Goal: Task Accomplishment & Management: Manage account settings

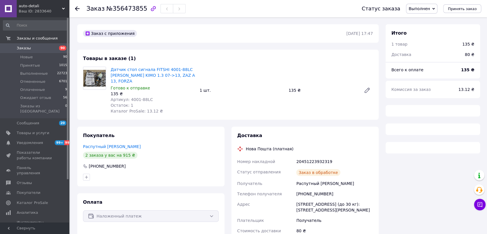
click at [94, 71] on img at bounding box center [94, 78] width 22 height 17
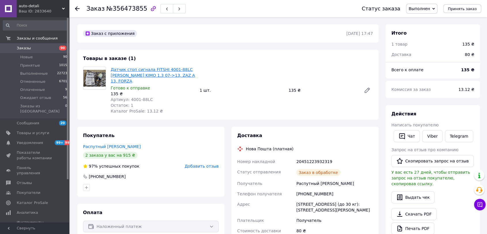
click at [134, 71] on link "Датчик стоп сигнала FITSHI 4001-88LC [PERSON_NAME] KIMO 1.3 07->13, ZAZ A 13, F…" at bounding box center [153, 75] width 84 height 16
click at [15, 45] on link "Заказы 90" at bounding box center [35, 48] width 71 height 10
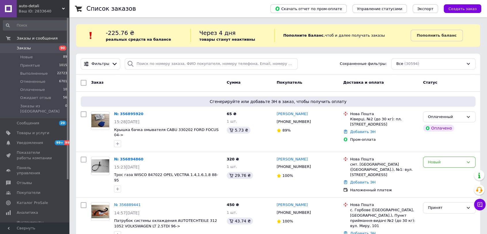
click at [36, 49] on span "Заказы" at bounding box center [35, 48] width 37 height 5
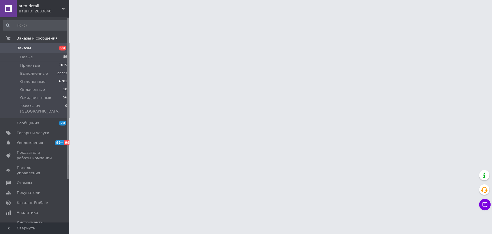
click at [35, 49] on span "Заказы" at bounding box center [35, 48] width 37 height 5
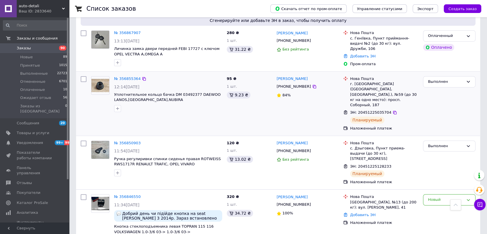
scroll to position [416, 0]
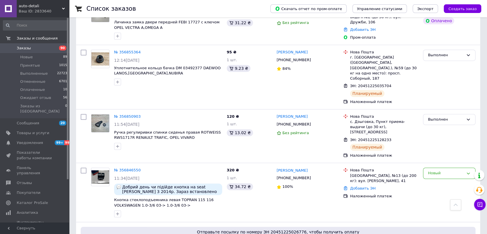
click at [24, 50] on span "Заказы" at bounding box center [24, 48] width 14 height 5
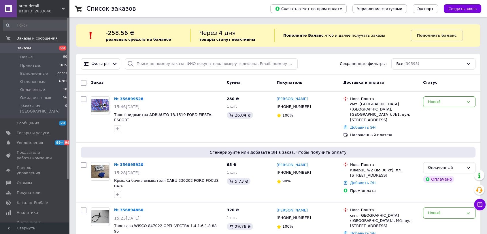
click at [28, 48] on span "Заказы" at bounding box center [24, 48] width 14 height 5
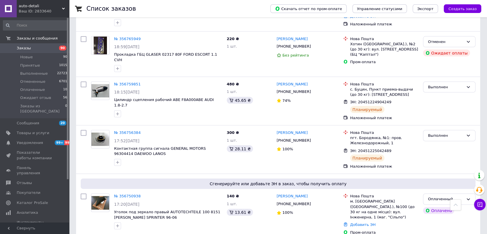
scroll to position [1216, 0]
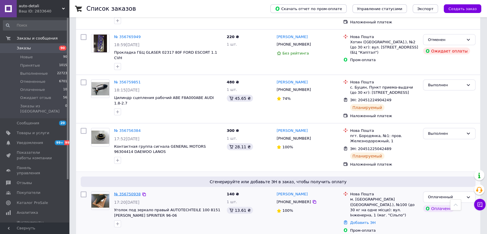
click at [130, 192] on link "№ 356750938" at bounding box center [127, 194] width 27 height 4
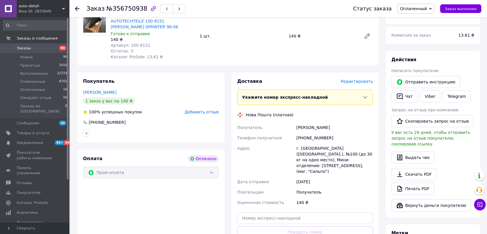
scroll to position [83, 0]
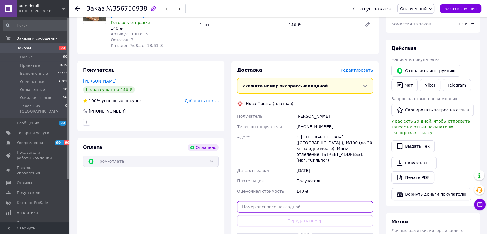
click at [254, 201] on input "text" at bounding box center [305, 207] width 136 height 12
paste input "20451225202312"
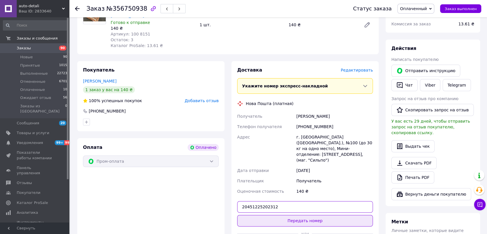
type input "20451225202312"
click at [300, 215] on button "Передать номер" at bounding box center [305, 221] width 136 height 12
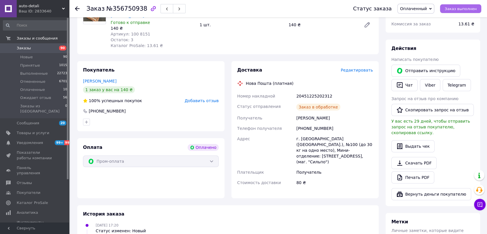
click at [452, 9] on span "Заказ выполнен" at bounding box center [461, 9] width 32 height 4
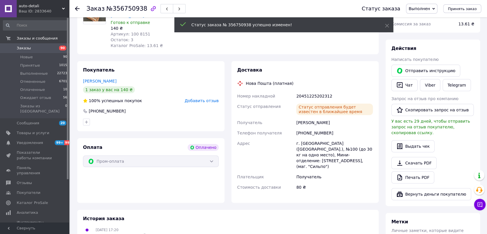
click at [31, 48] on span "Заказы" at bounding box center [35, 48] width 37 height 5
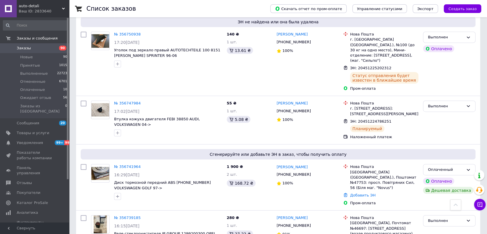
scroll to position [1376, 0]
click at [126, 161] on div "№ 356741964 16:29[DATE] Диск тормозной передний ABS [PHONE_NUMBER] VOLKSWAGEN G…" at bounding box center [168, 181] width 113 height 40
click at [126, 164] on link "№ 356741964" at bounding box center [127, 166] width 27 height 4
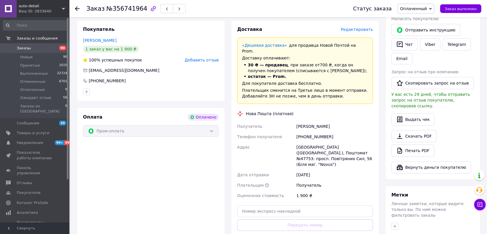
scroll to position [114, 0]
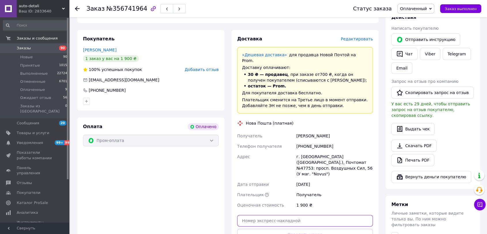
click at [257, 215] on input "text" at bounding box center [305, 221] width 136 height 12
paste input "20451225214802"
type input "20451225214802"
click at [275, 228] on button "Передать номер" at bounding box center [305, 234] width 136 height 12
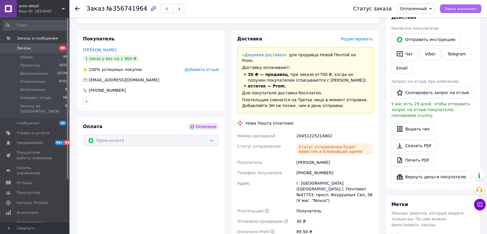
click at [466, 7] on span "Заказ выполнен" at bounding box center [461, 9] width 32 height 4
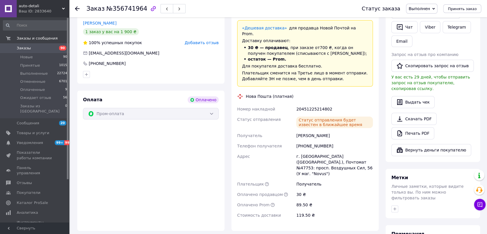
scroll to position [50, 0]
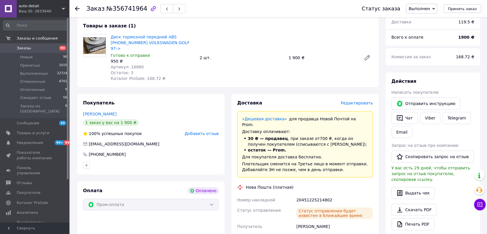
click at [28, 48] on span "Заказы" at bounding box center [24, 48] width 14 height 5
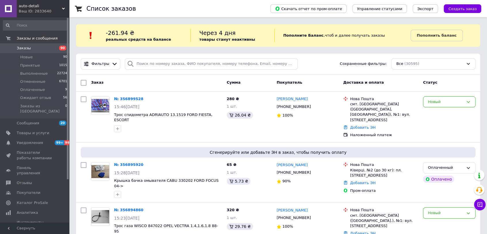
click at [34, 48] on span "Заказы" at bounding box center [35, 48] width 37 height 5
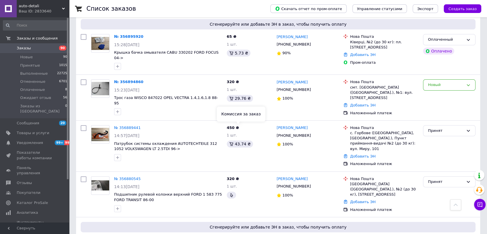
scroll to position [32, 0]
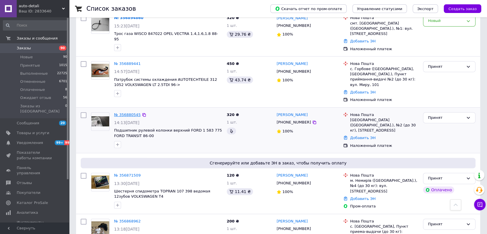
click at [126, 112] on link "№ 356880545" at bounding box center [127, 114] width 27 height 4
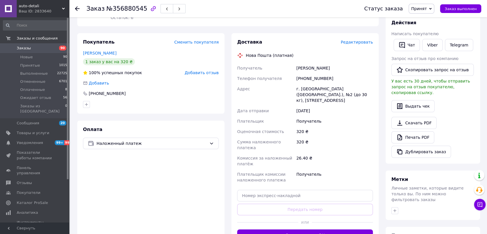
scroll to position [50, 0]
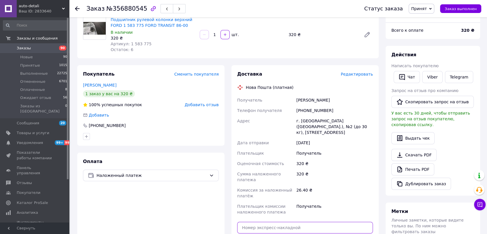
drag, startPoint x: 260, startPoint y: 211, endPoint x: 255, endPoint y: 209, distance: 5.8
click at [260, 222] on input "text" at bounding box center [305, 228] width 136 height 12
paste input "20451225239794"
type input "20451225239794"
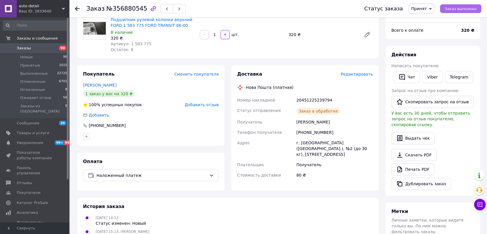
click at [456, 7] on span "Заказ выполнен" at bounding box center [461, 9] width 32 height 4
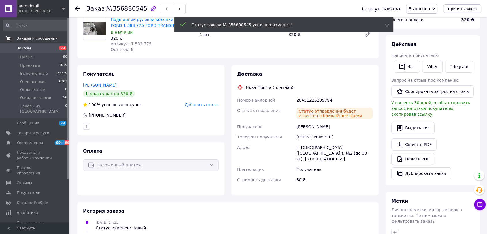
click at [23, 47] on span "Заказы" at bounding box center [24, 48] width 14 height 5
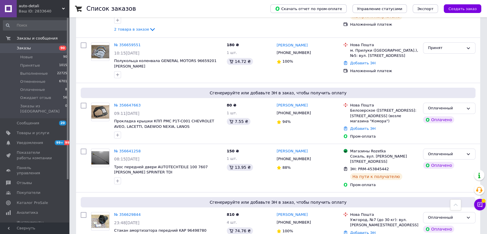
scroll to position [2145, 0]
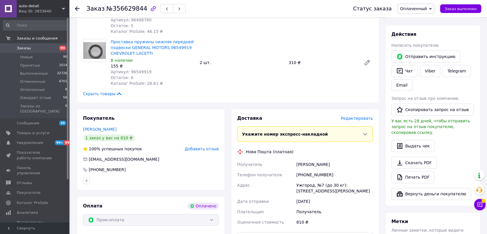
scroll to position [129, 0]
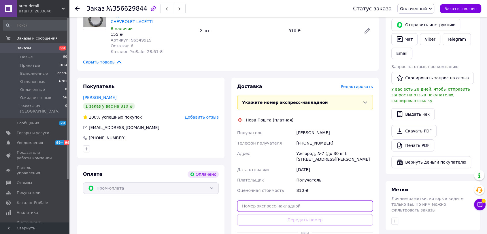
click at [273, 206] on input "text" at bounding box center [305, 206] width 136 height 12
paste input "20451225253304"
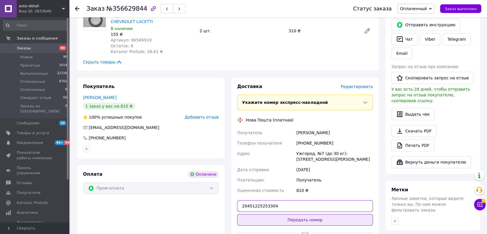
type input "20451225253304"
click at [294, 222] on button "Передать номер" at bounding box center [305, 220] width 136 height 12
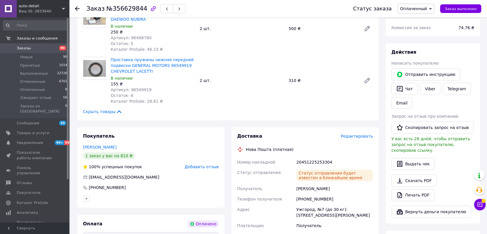
scroll to position [128, 0]
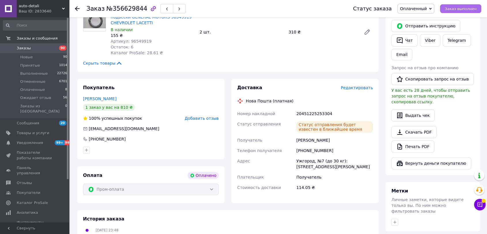
click at [459, 7] on span "Заказ выполнен" at bounding box center [461, 9] width 32 height 4
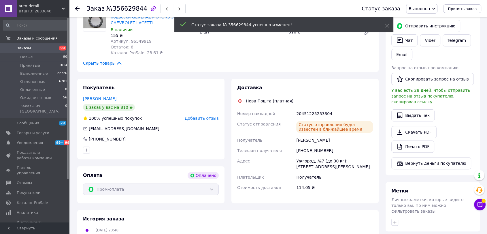
click at [30, 47] on span "Заказы" at bounding box center [35, 48] width 37 height 5
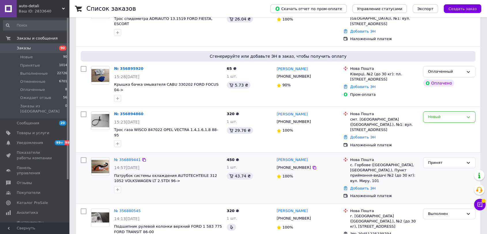
scroll to position [64, 0]
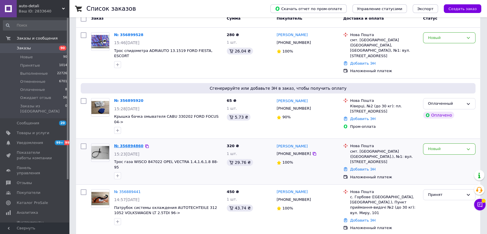
click at [132, 143] on link "№ 356894860" at bounding box center [128, 145] width 29 height 4
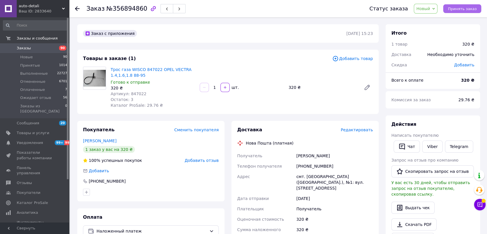
click at [464, 8] on span "Принять заказ" at bounding box center [462, 9] width 29 height 4
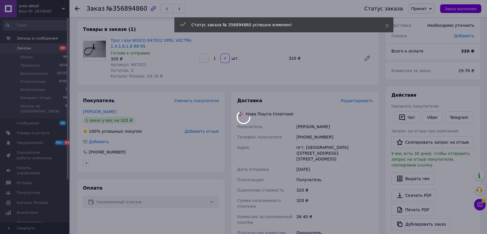
scroll to position [64, 0]
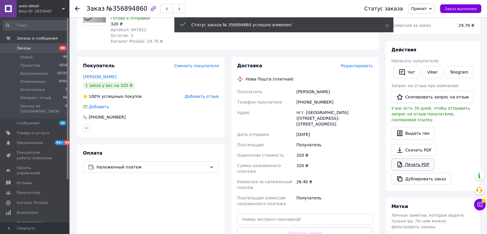
click at [413, 159] on link "Печать PDF" at bounding box center [412, 164] width 43 height 12
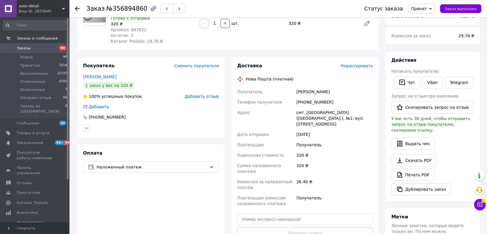
click at [26, 49] on span "Заказы" at bounding box center [24, 48] width 14 height 5
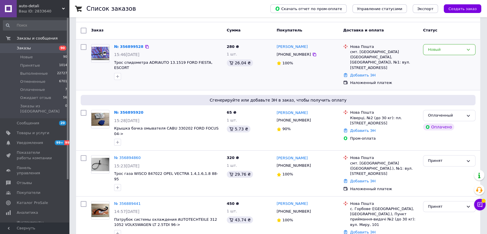
scroll to position [64, 0]
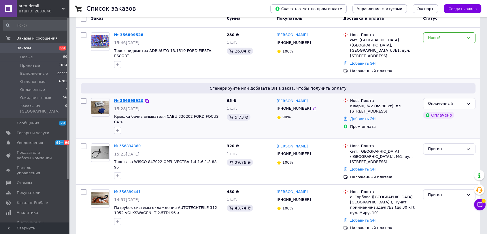
click at [126, 98] on link "№ 356895920" at bounding box center [128, 100] width 29 height 4
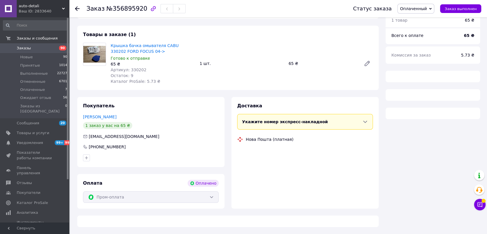
scroll to position [64, 0]
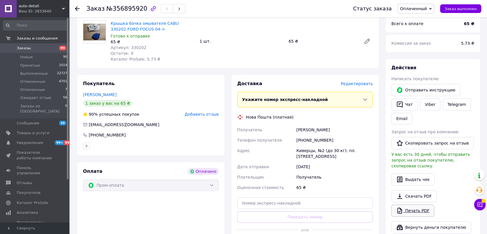
click at [409, 204] on link "Печать PDF" at bounding box center [412, 210] width 43 height 12
click at [29, 46] on span "Заказы" at bounding box center [35, 48] width 37 height 5
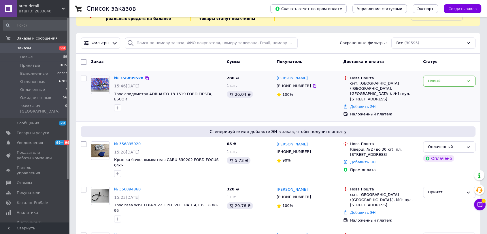
scroll to position [32, 0]
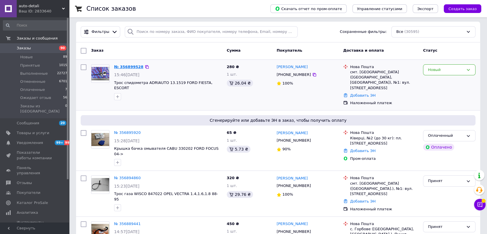
click at [123, 65] on link "№ 356899528" at bounding box center [128, 67] width 29 height 4
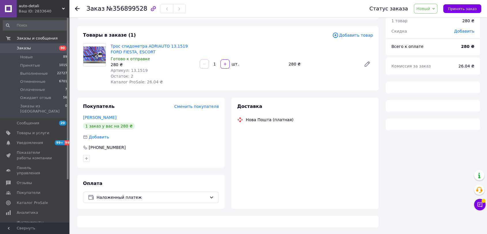
scroll to position [32, 0]
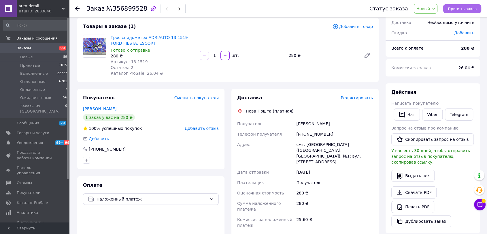
click at [469, 9] on span "Принять заказ" at bounding box center [462, 9] width 29 height 4
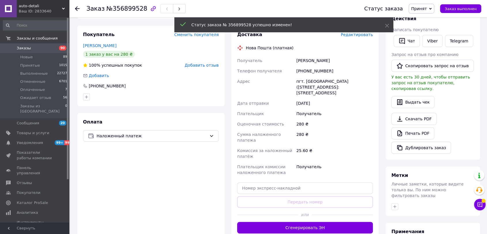
scroll to position [96, 0]
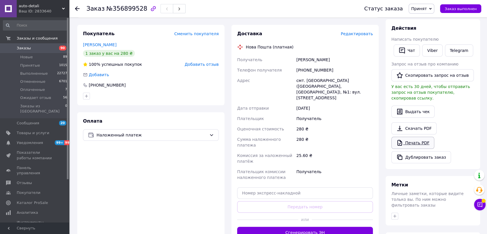
click at [417, 137] on link "Печать PDF" at bounding box center [412, 143] width 43 height 12
click at [26, 47] on span "Заказы" at bounding box center [24, 48] width 14 height 5
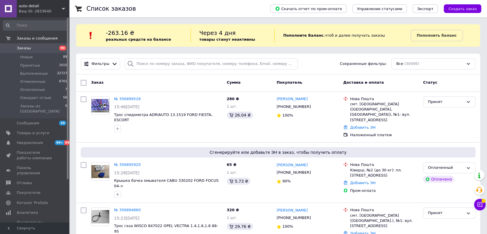
click at [23, 47] on span "Заказы" at bounding box center [24, 48] width 14 height 5
drag, startPoint x: 28, startPoint y: 46, endPoint x: 27, endPoint y: 36, distance: 9.2
click at [28, 45] on link "Заказы 90" at bounding box center [35, 48] width 71 height 10
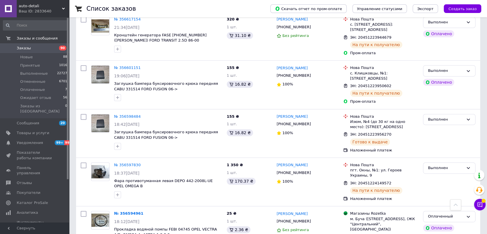
scroll to position [2465, 0]
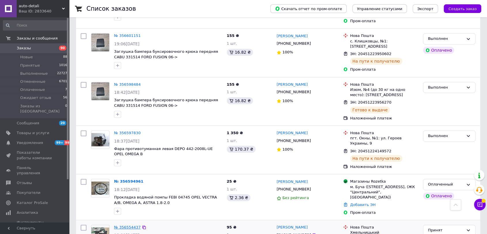
click at [130, 225] on link "№ 356554437" at bounding box center [127, 227] width 27 height 4
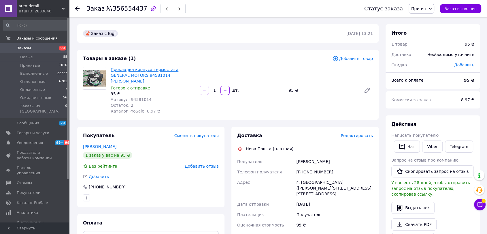
drag, startPoint x: 132, startPoint y: 74, endPoint x: 124, endPoint y: 71, distance: 7.9
drag, startPoint x: 174, startPoint y: 75, endPoint x: 111, endPoint y: 68, distance: 63.8
click at [111, 68] on span "Прокладка корпуса термостата GENERAL MOTORS 94581014 [PERSON_NAME]" at bounding box center [153, 75] width 84 height 17
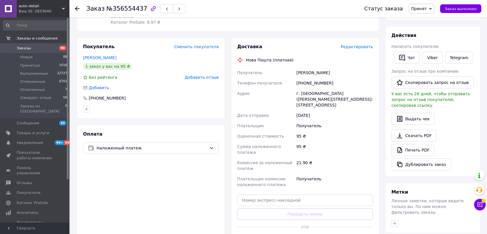
scroll to position [96, 0]
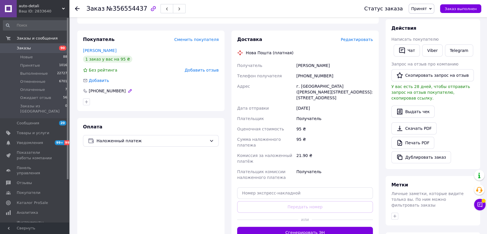
click at [106, 88] on div "[PHONE_NUMBER]" at bounding box center [107, 91] width 38 height 6
copy div "[PHONE_NUMBER]"
click at [265, 187] on input "text" at bounding box center [305, 193] width 136 height 12
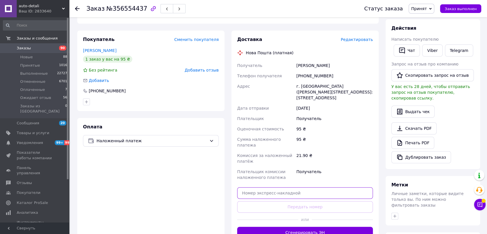
paste input "20451225264240"
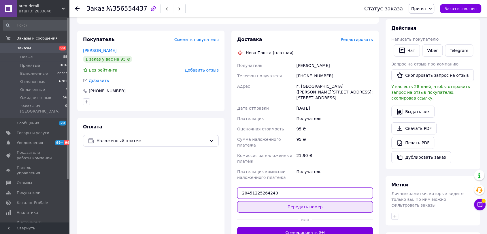
type input "20451225264240"
click at [302, 201] on button "Передать номер" at bounding box center [305, 207] width 136 height 12
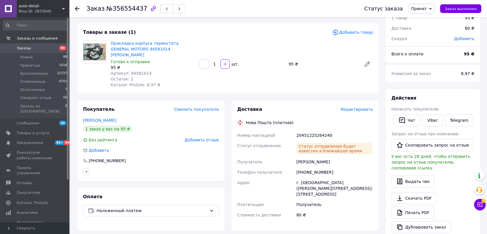
scroll to position [0, 0]
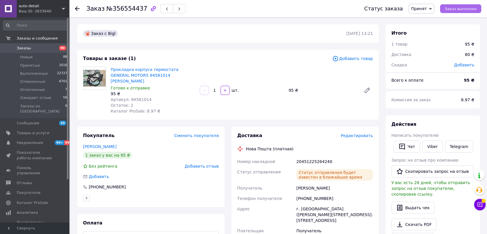
click at [460, 8] on span "Заказ выполнен" at bounding box center [461, 9] width 32 height 4
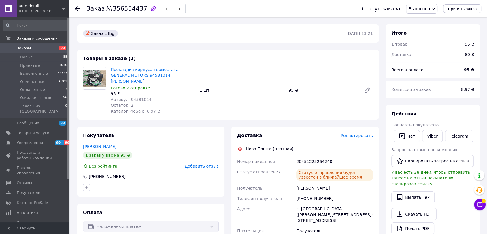
click at [18, 46] on span "Заказы" at bounding box center [24, 48] width 14 height 5
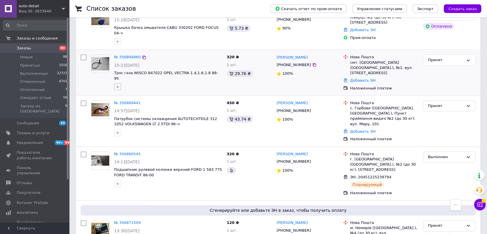
scroll to position [192, 0]
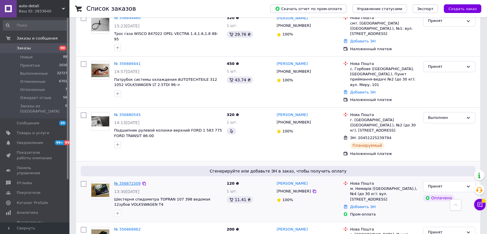
click at [128, 181] on link "№ 356871509" at bounding box center [127, 183] width 27 height 4
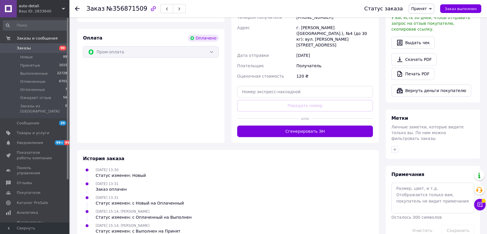
scroll to position [190, 0]
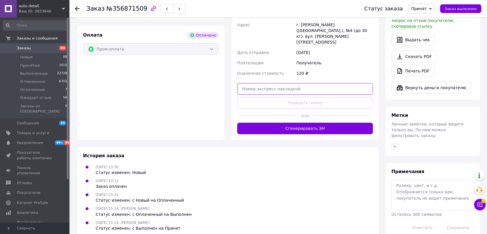
paste input "20451225289094"
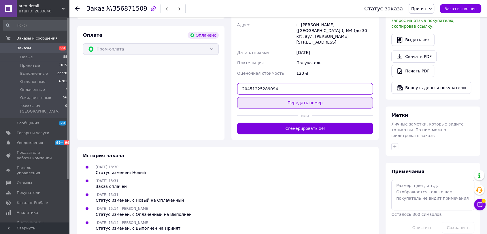
type input "20451225289094"
drag, startPoint x: 293, startPoint y: 88, endPoint x: 469, endPoint y: 8, distance: 193.1
click at [293, 97] on button "Передать номер" at bounding box center [305, 103] width 136 height 12
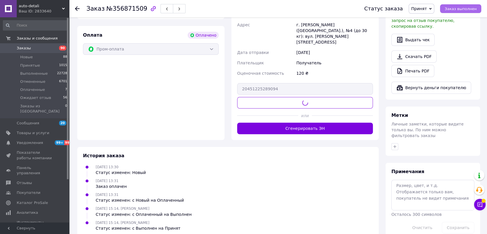
drag, startPoint x: 453, startPoint y: 9, endPoint x: 442, endPoint y: 9, distance: 11.5
click at [452, 9] on span "Заказ выполнен" at bounding box center [461, 9] width 32 height 4
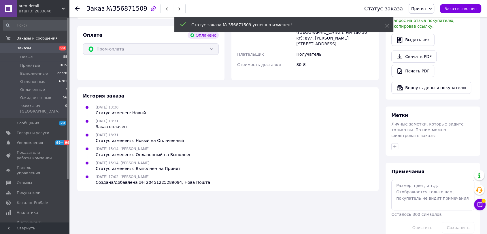
click at [32, 50] on span "Заказы" at bounding box center [35, 48] width 37 height 5
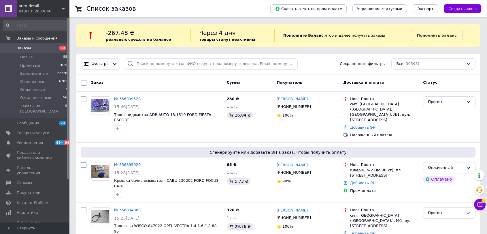
click at [23, 46] on span "Заказы" at bounding box center [24, 48] width 14 height 5
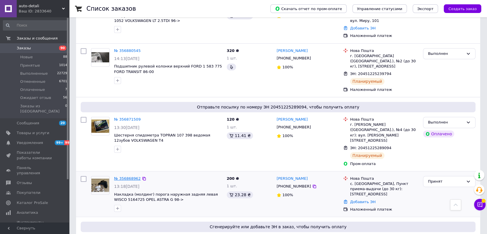
click at [127, 176] on link "№ 356868962" at bounding box center [127, 178] width 27 height 4
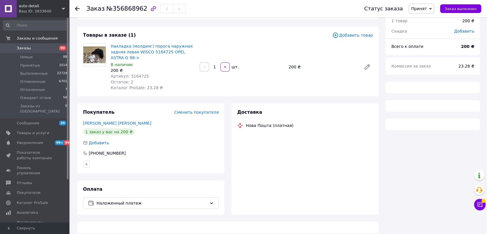
scroll to position [165, 0]
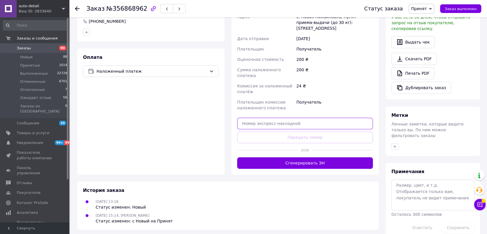
paste input "20451225291765"
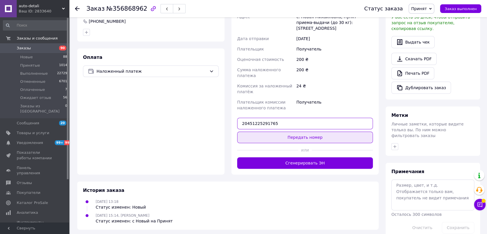
type input "20451225291765"
click at [300, 131] on button "Передать номер" at bounding box center [305, 137] width 136 height 12
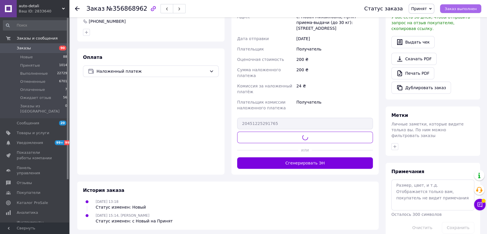
click at [467, 7] on span "Заказ выполнен" at bounding box center [461, 9] width 32 height 4
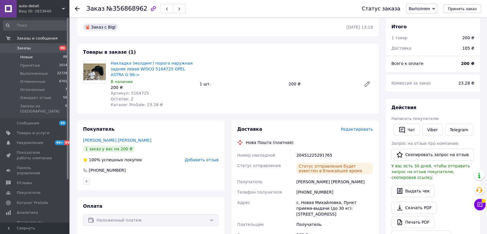
scroll to position [0, 0]
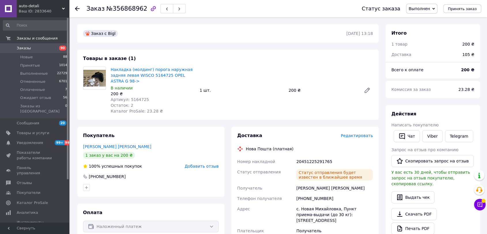
click at [39, 49] on span "Заказы" at bounding box center [35, 48] width 37 height 5
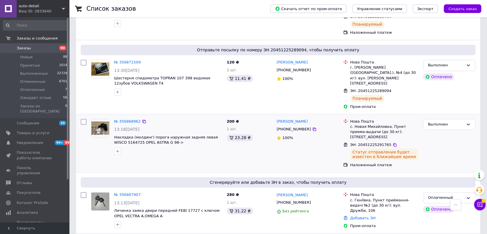
scroll to position [320, 0]
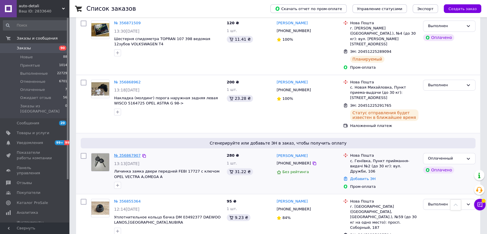
click at [125, 153] on link "№ 356867907" at bounding box center [127, 155] width 27 height 4
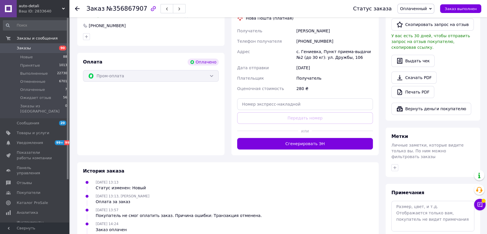
scroll to position [158, 0]
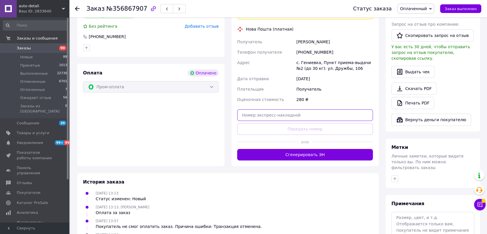
paste input "20451225293597"
type input "20451225293597"
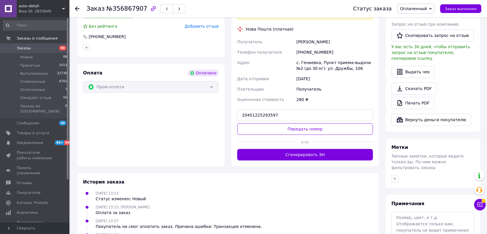
click at [299, 124] on button "Передать номер" at bounding box center [305, 129] width 136 height 12
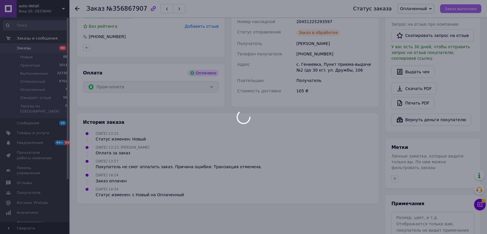
click at [461, 10] on body "auto-detali Ваш ID: 2833640 Сайт auto-detali Кабинет покупателя Проверить состо…" at bounding box center [243, 59] width 487 height 435
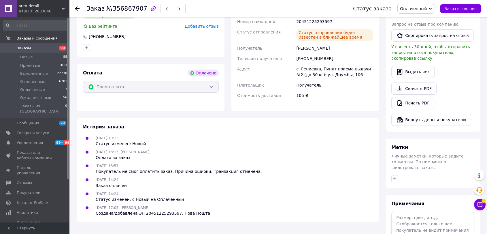
drag, startPoint x: 464, startPoint y: 11, endPoint x: 208, endPoint y: 29, distance: 256.7
click at [464, 11] on span "Заказ выполнен" at bounding box center [461, 9] width 32 height 4
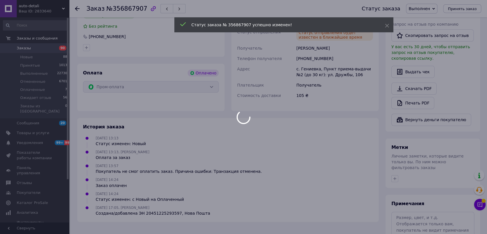
click at [34, 47] on div at bounding box center [243, 117] width 487 height 234
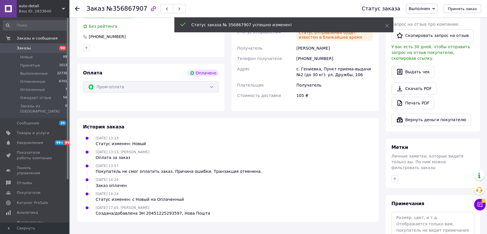
click at [41, 48] on span "Заказы" at bounding box center [35, 48] width 37 height 5
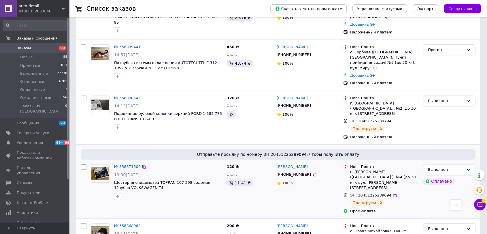
scroll to position [288, 0]
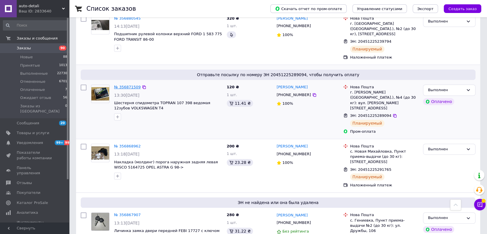
click at [133, 85] on link "№ 356871509" at bounding box center [127, 87] width 27 height 4
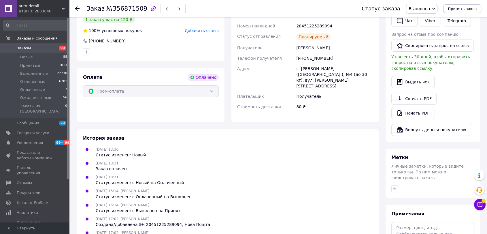
scroll to position [62, 0]
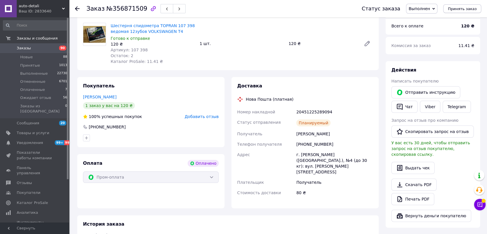
click at [466, 7] on span "Принять заказ" at bounding box center [462, 9] width 29 height 4
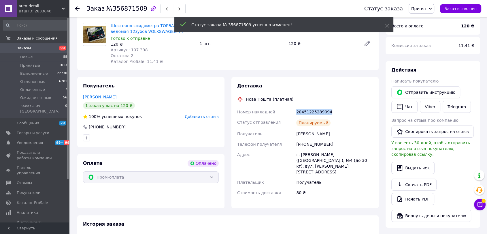
drag, startPoint x: 334, startPoint y: 112, endPoint x: 311, endPoint y: 111, distance: 23.6
click at [294, 108] on div "Номер накладной 20451225289094 Статус отправления Планируемый Получатель [PERSO…" at bounding box center [305, 152] width 138 height 91
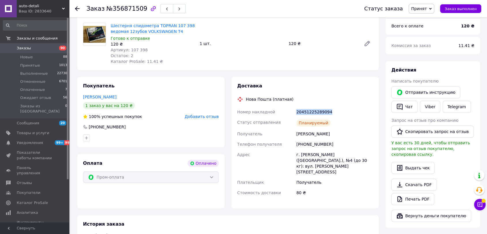
copy div "Номер накладной 20451225289094"
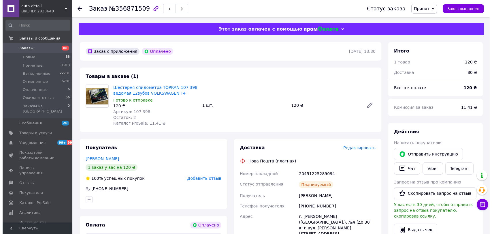
scroll to position [30, 0]
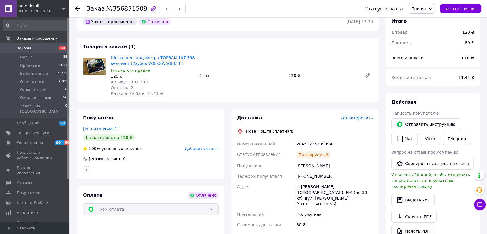
click at [352, 118] on span "Редактировать" at bounding box center [357, 118] width 32 height 5
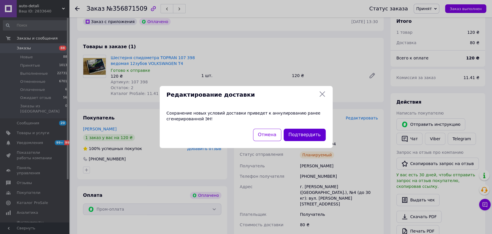
click at [307, 129] on button "Подтвердить" at bounding box center [304, 134] width 42 height 12
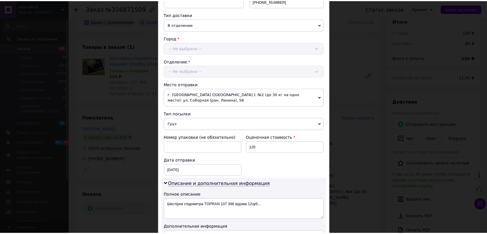
scroll to position [218, 0]
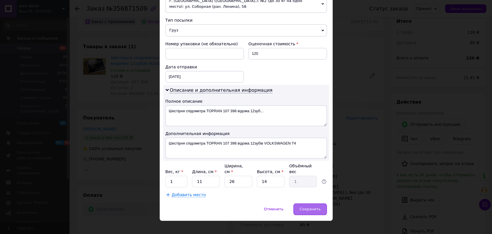
click at [311, 207] on span "Сохранить" at bounding box center [309, 209] width 21 height 4
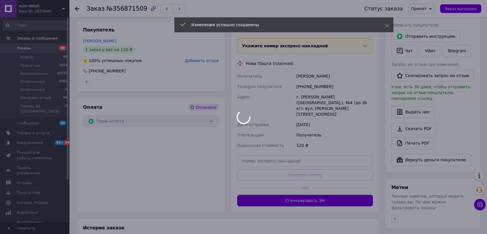
scroll to position [215, 0]
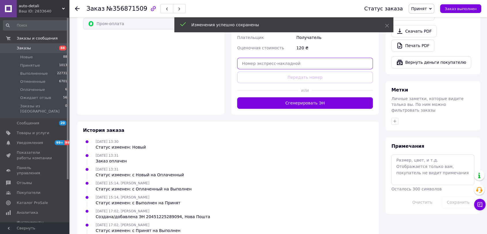
paste input "20451225295278"
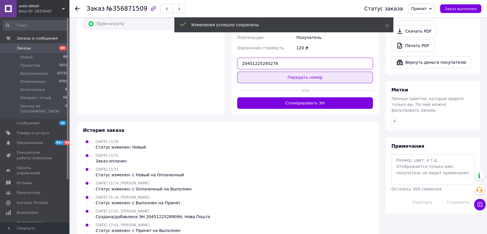
type input "20451225295278"
click at [308, 71] on button "Передать номер" at bounding box center [305, 77] width 136 height 12
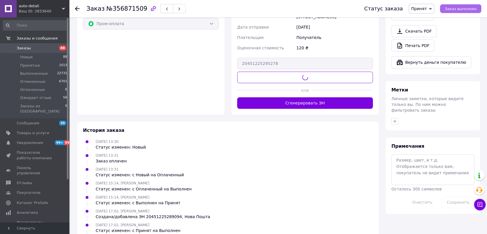
click at [471, 4] on button "Заказ выполнен" at bounding box center [460, 8] width 41 height 9
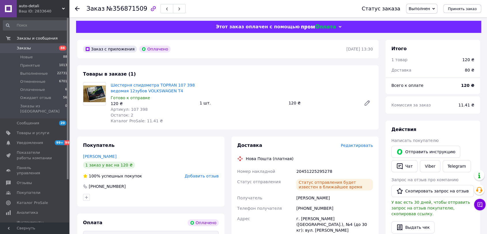
scroll to position [0, 0]
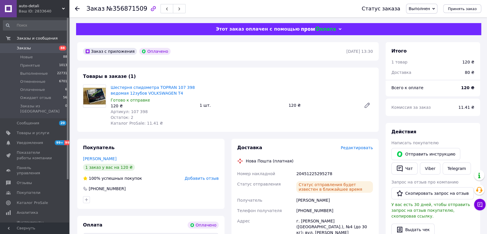
click at [29, 47] on span "Заказы" at bounding box center [35, 48] width 37 height 5
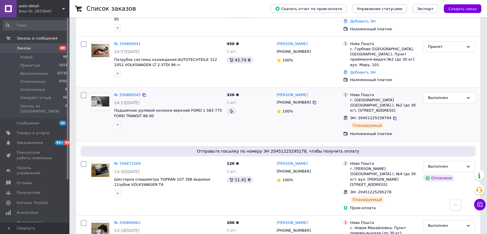
scroll to position [192, 0]
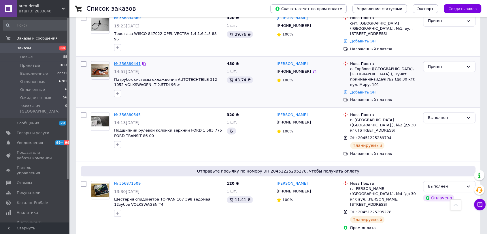
click at [122, 61] on link "№ 356889441" at bounding box center [127, 63] width 27 height 4
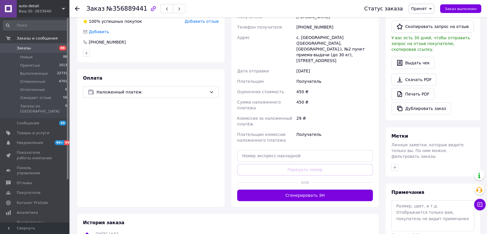
scroll to position [133, 0]
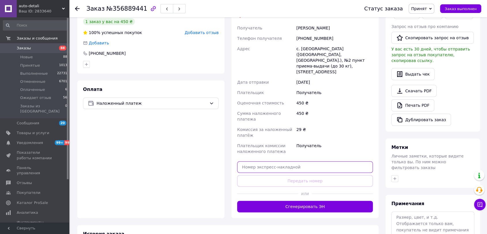
paste input "20451225299984"
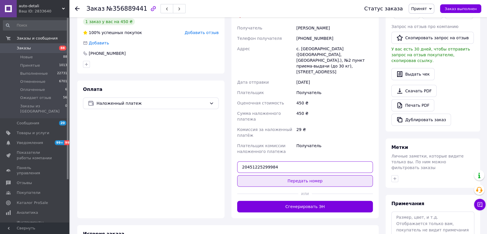
type input "20451225299984"
click at [298, 175] on button "Передать номер" at bounding box center [305, 181] width 136 height 12
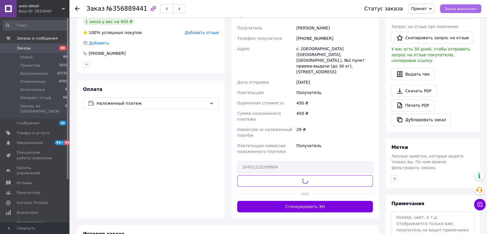
click at [471, 7] on span "Заказ выполнен" at bounding box center [461, 9] width 32 height 4
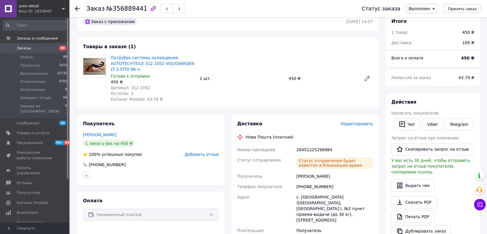
scroll to position [0, 0]
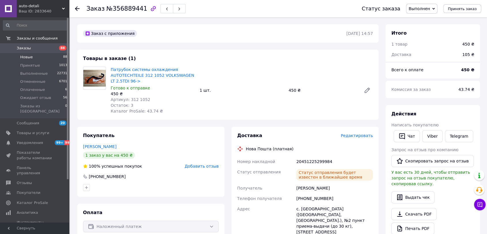
drag, startPoint x: 33, startPoint y: 51, endPoint x: 43, endPoint y: 54, distance: 10.1
click at [33, 51] on link "Заказы 88" at bounding box center [35, 48] width 71 height 10
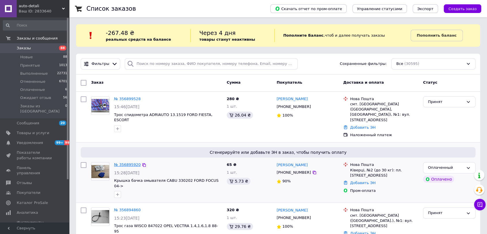
click at [125, 162] on link "№ 356895920" at bounding box center [127, 164] width 27 height 4
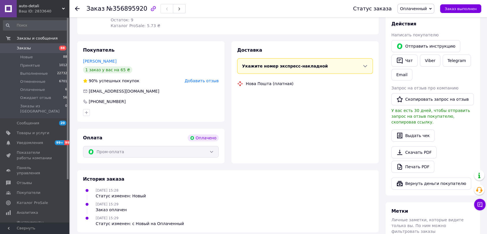
scroll to position [128, 0]
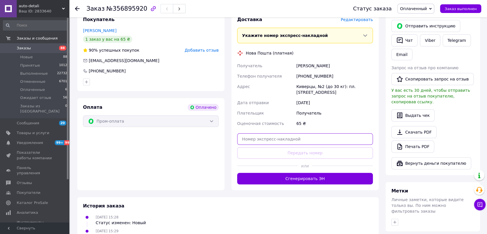
paste input "20451225308830"
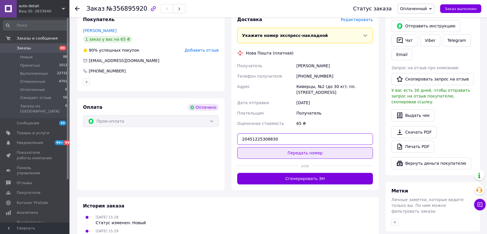
type input "20451225308830"
drag, startPoint x: 296, startPoint y: 156, endPoint x: 300, endPoint y: 147, distance: 9.8
click at [296, 155] on button "Передать номер" at bounding box center [305, 153] width 136 height 12
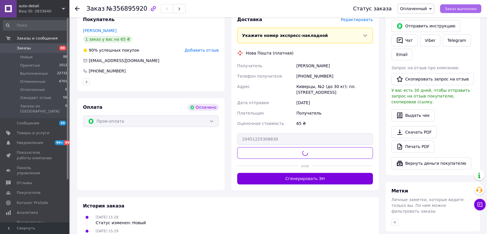
click at [462, 11] on button "Заказ выполнен" at bounding box center [460, 8] width 41 height 9
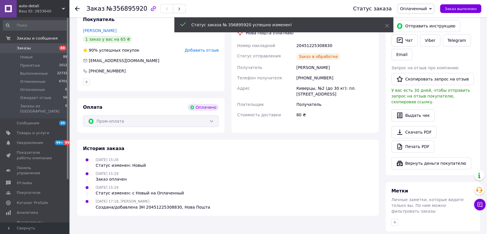
click at [30, 48] on span "Заказы" at bounding box center [35, 48] width 37 height 5
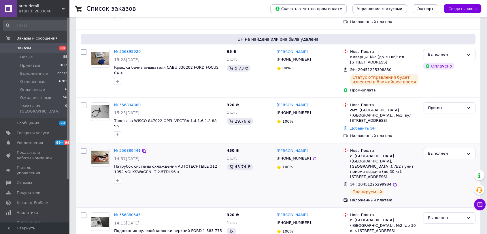
scroll to position [160, 0]
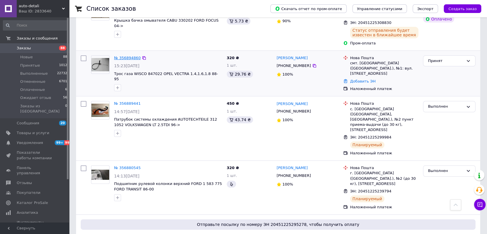
click at [117, 55] on div "№ 356894860" at bounding box center [128, 58] width 28 height 7
click at [118, 56] on link "№ 356894860" at bounding box center [127, 58] width 27 height 4
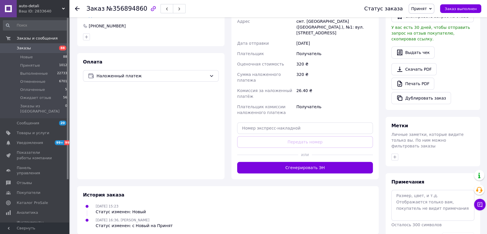
scroll to position [160, 0]
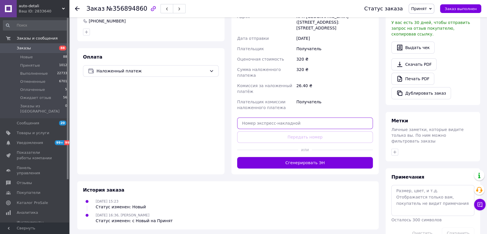
paste input "20451225312250"
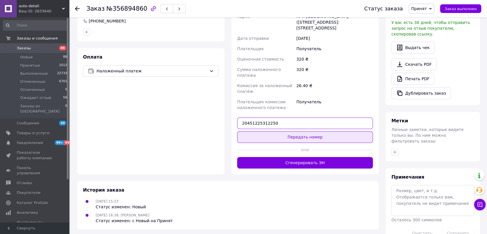
type input "20451225312250"
click at [305, 131] on button "Передать номер" at bounding box center [305, 137] width 136 height 12
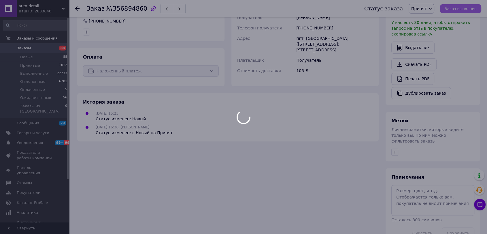
click at [460, 9] on span "Заказ выполнен" at bounding box center [461, 9] width 32 height 4
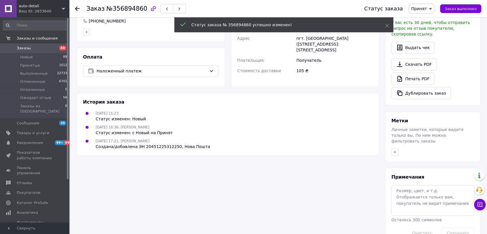
click at [34, 51] on span "Заказы" at bounding box center [35, 48] width 37 height 5
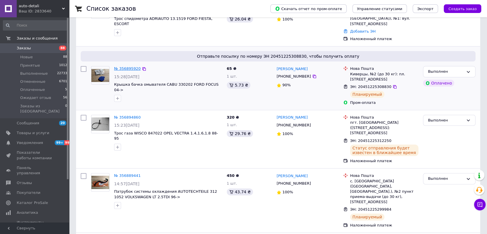
click at [127, 66] on link "№ 356895920" at bounding box center [127, 68] width 27 height 4
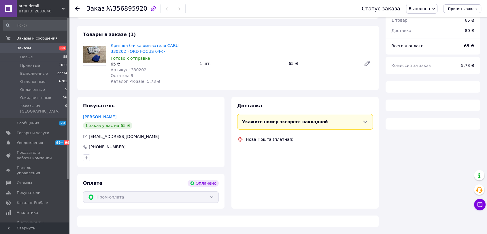
scroll to position [96, 0]
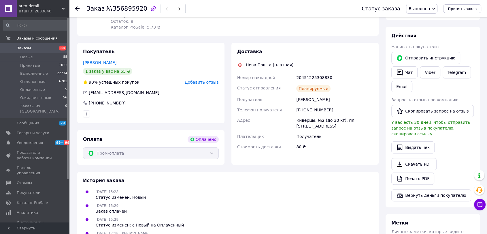
click at [27, 47] on span "Заказы" at bounding box center [24, 48] width 14 height 5
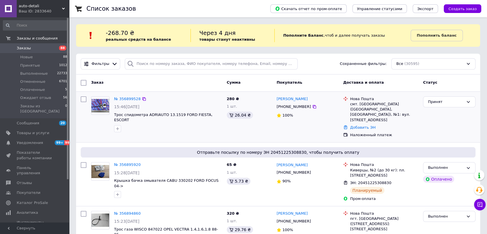
click at [117, 94] on div "№ 356899528 15:46, 12.08.2025 Трос спидометра ADRIAUTO 13.1519 FORD FIESTA, ESC…" at bounding box center [168, 114] width 113 height 40
click at [117, 98] on link "№ 356899528" at bounding box center [127, 99] width 27 height 4
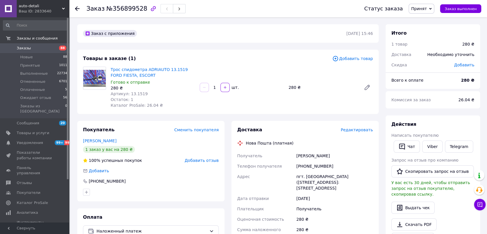
drag, startPoint x: 334, startPoint y: 154, endPoint x: 278, endPoint y: 153, distance: 55.3
click at [278, 153] on div "Получатель Молчанов Максим Телефон получателя +380662803917 Адрес пгт. Александ…" at bounding box center [305, 211] width 138 height 122
copy div "Получатель Молчанов Максим"
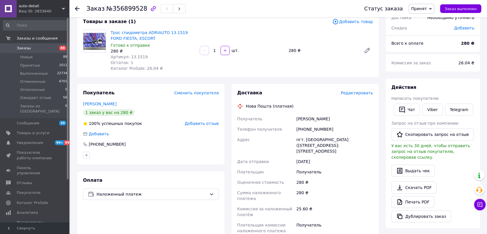
scroll to position [96, 0]
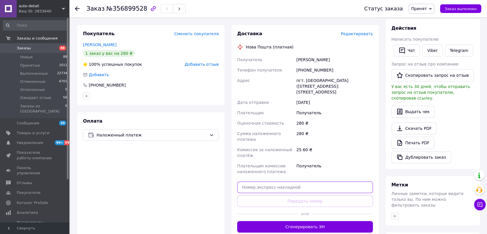
paste input "20451225315989"
type input "20451225315989"
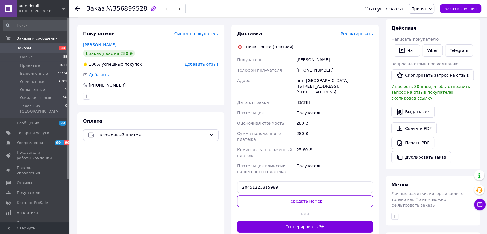
click at [295, 195] on button "Передать номер" at bounding box center [305, 201] width 136 height 12
drag, startPoint x: 455, startPoint y: 12, endPoint x: 445, endPoint y: 7, distance: 11.5
click at [454, 11] on button "Заказ выполнен" at bounding box center [460, 8] width 41 height 9
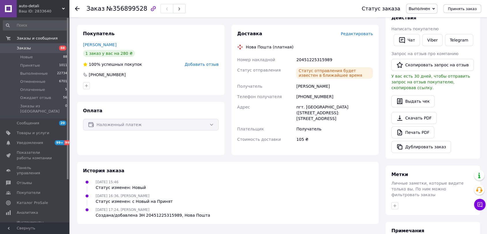
click at [25, 48] on span "Заказы" at bounding box center [24, 48] width 14 height 5
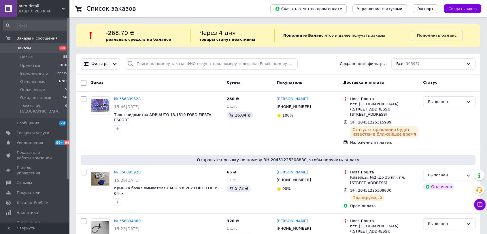
click at [21, 46] on span "Заказы" at bounding box center [24, 48] width 14 height 5
